Goal: Check status: Check status

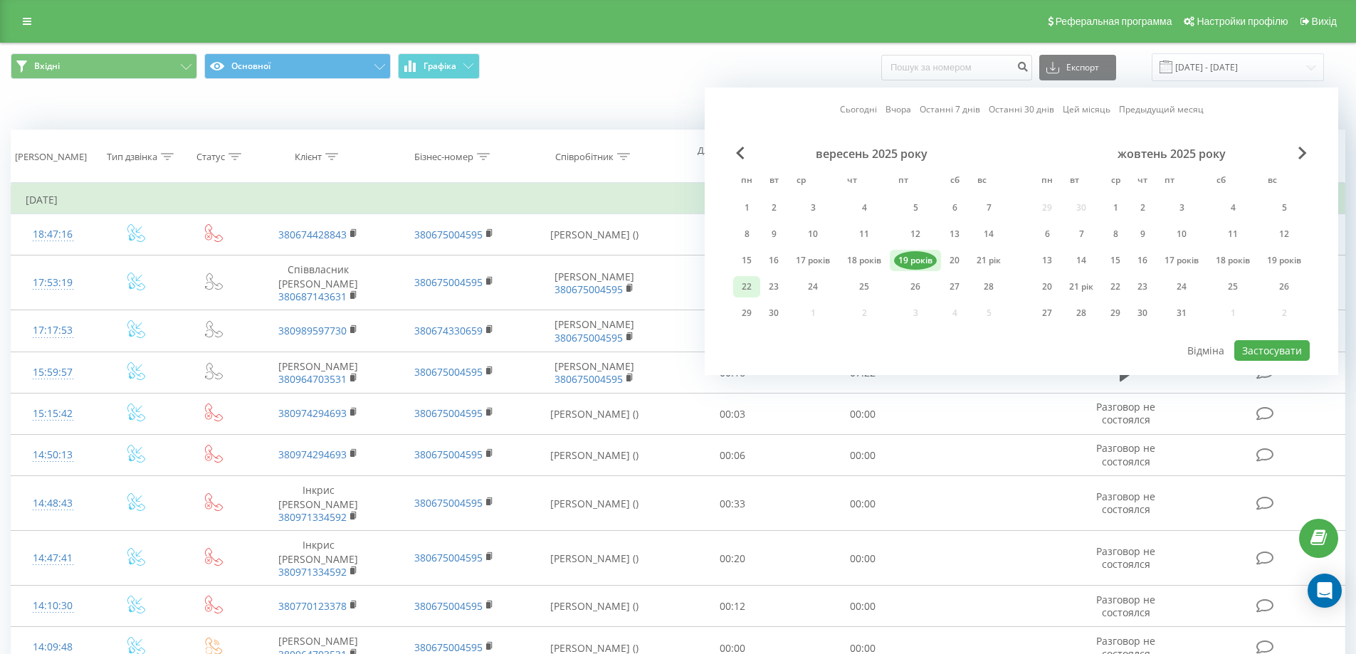
click at [753, 285] on div "22" at bounding box center [746, 286] width 27 height 21
click at [1255, 342] on button "Застосувати" at bounding box center [1272, 350] width 75 height 21
type input "[DATE] - [DATE]"
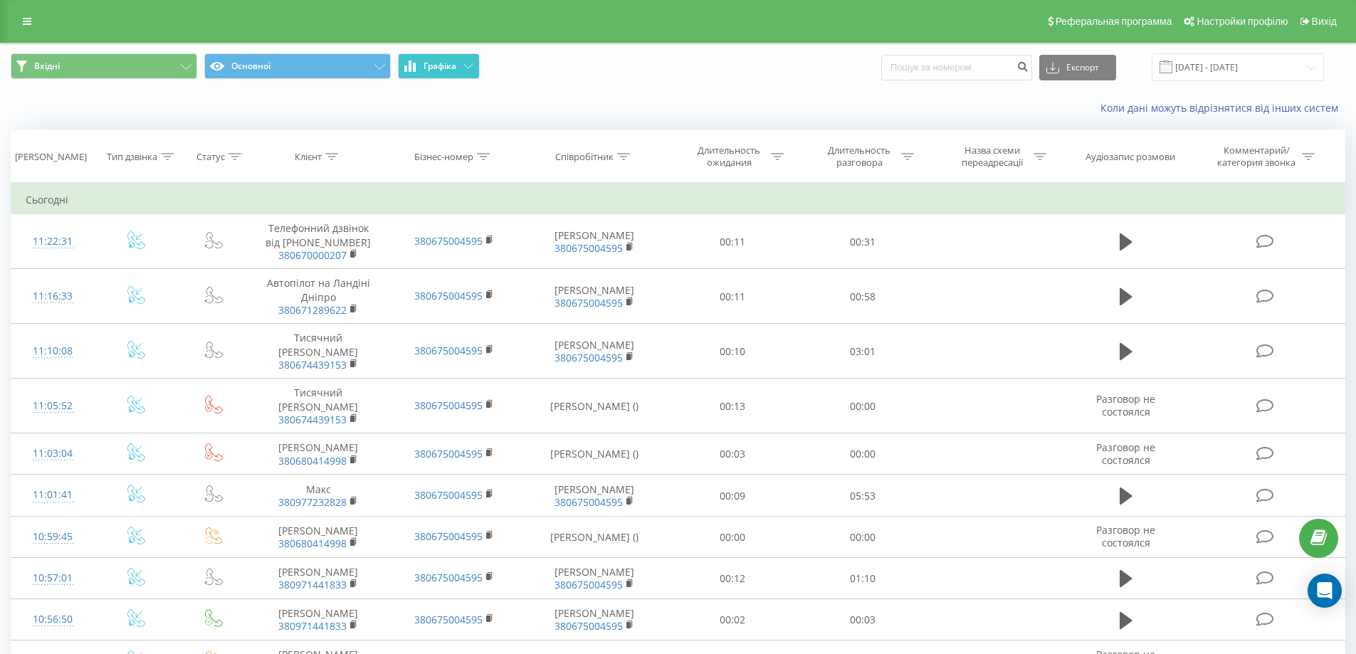
click at [435, 68] on font "Графіка" at bounding box center [440, 66] width 33 height 12
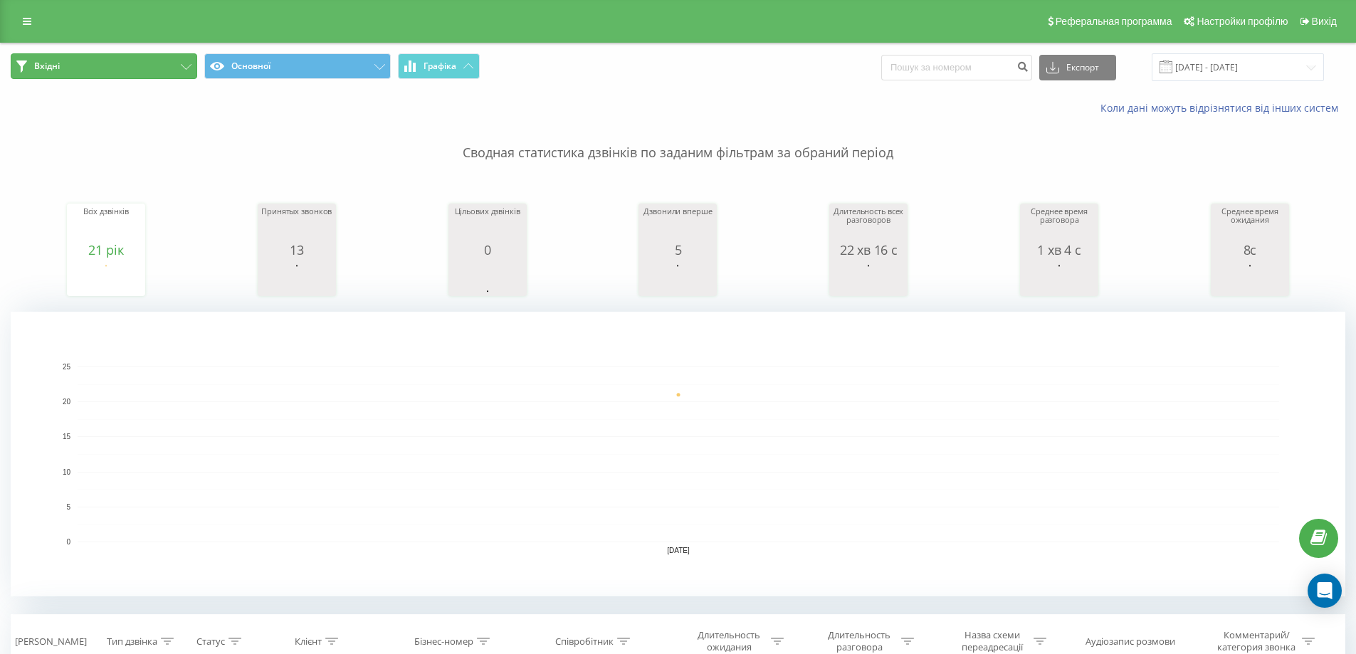
click at [169, 68] on button "Вхідні" at bounding box center [104, 66] width 187 height 26
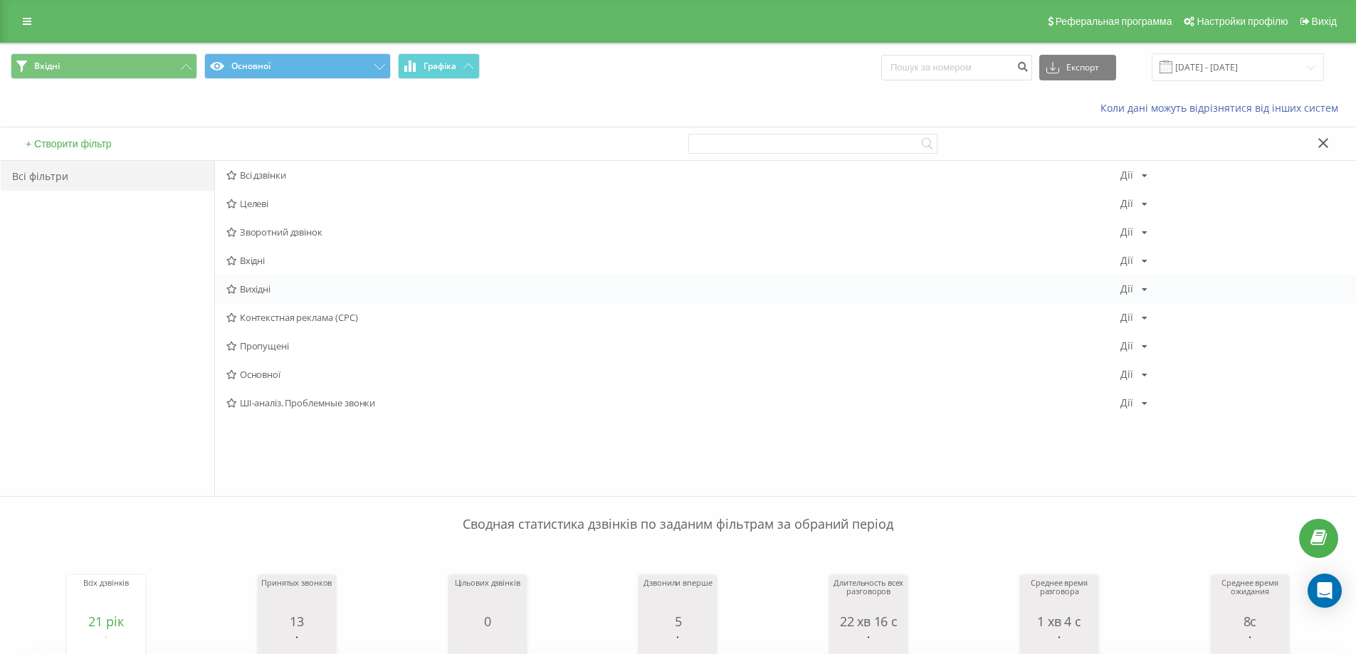
click at [293, 291] on span "Вихідні" at bounding box center [673, 289] width 894 height 10
